Goal: Find specific page/section: Find specific page/section

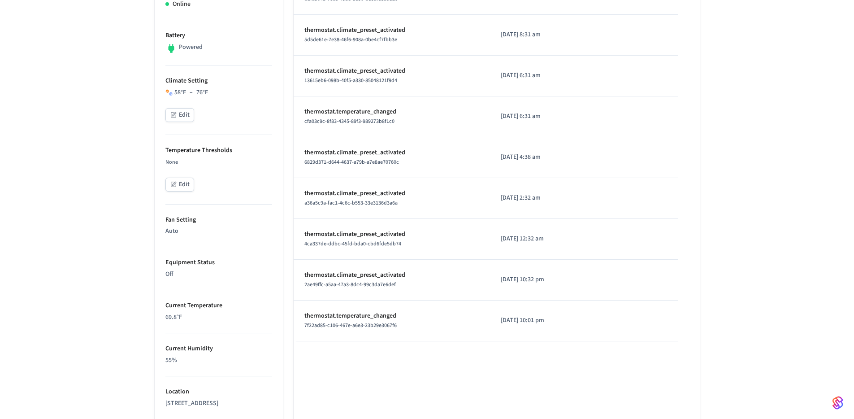
scroll to position [471, 0]
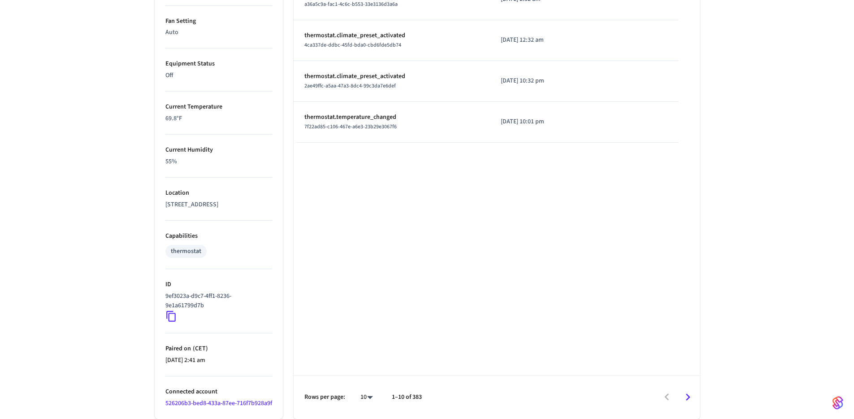
click at [199, 399] on link "526206b3-bed8-433a-87ee-716f7b928a9f" at bounding box center [218, 403] width 107 height 9
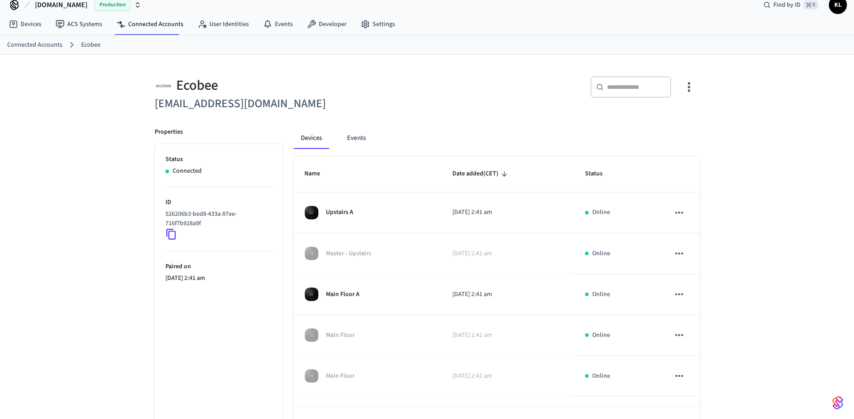
scroll to position [42, 0]
